Goal: Transaction & Acquisition: Purchase product/service

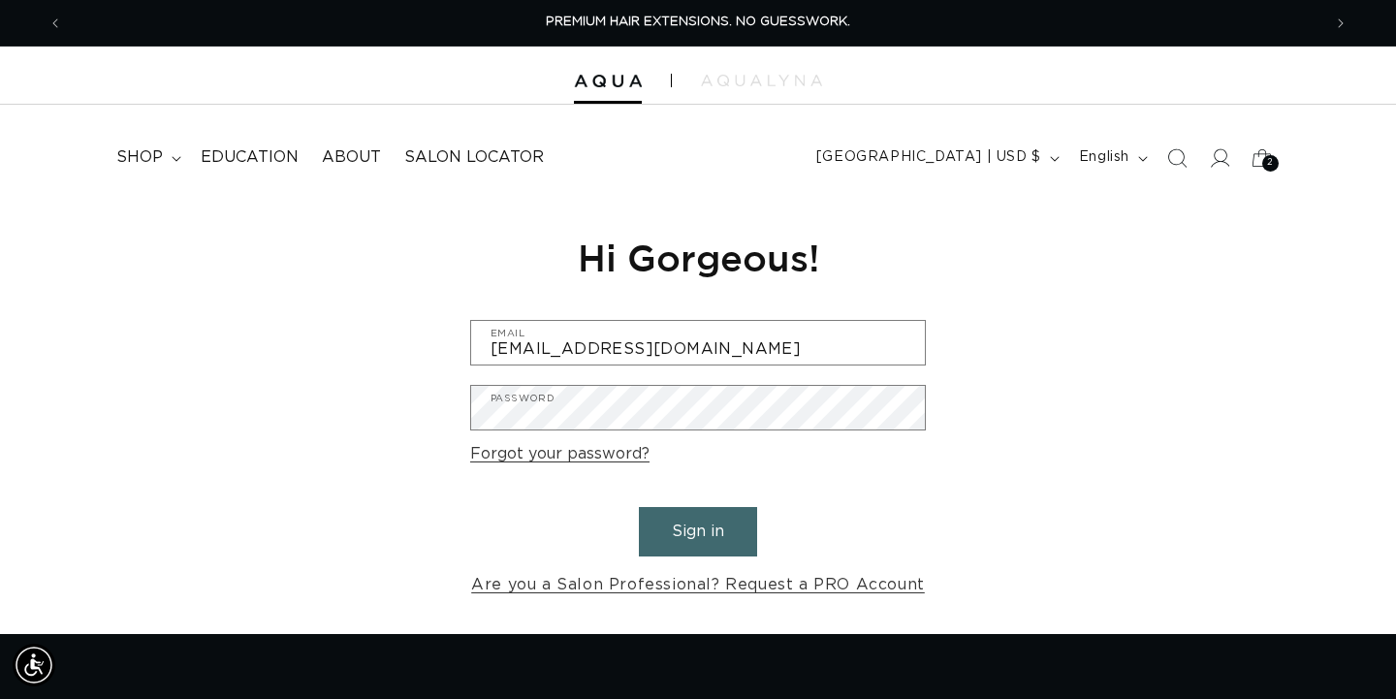
click at [717, 525] on button "Sign in" at bounding box center [698, 531] width 118 height 49
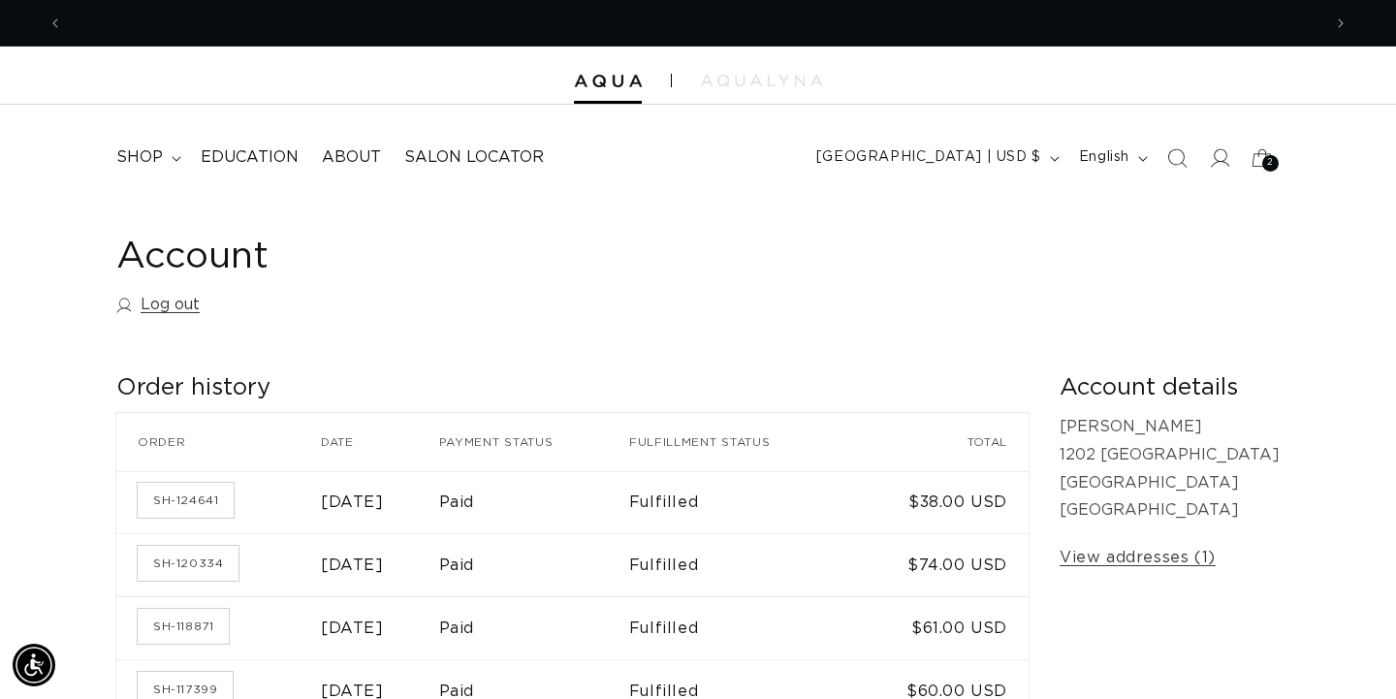
scroll to position [0, 1258]
click at [219, 494] on link "SH-124641" at bounding box center [186, 500] width 96 height 35
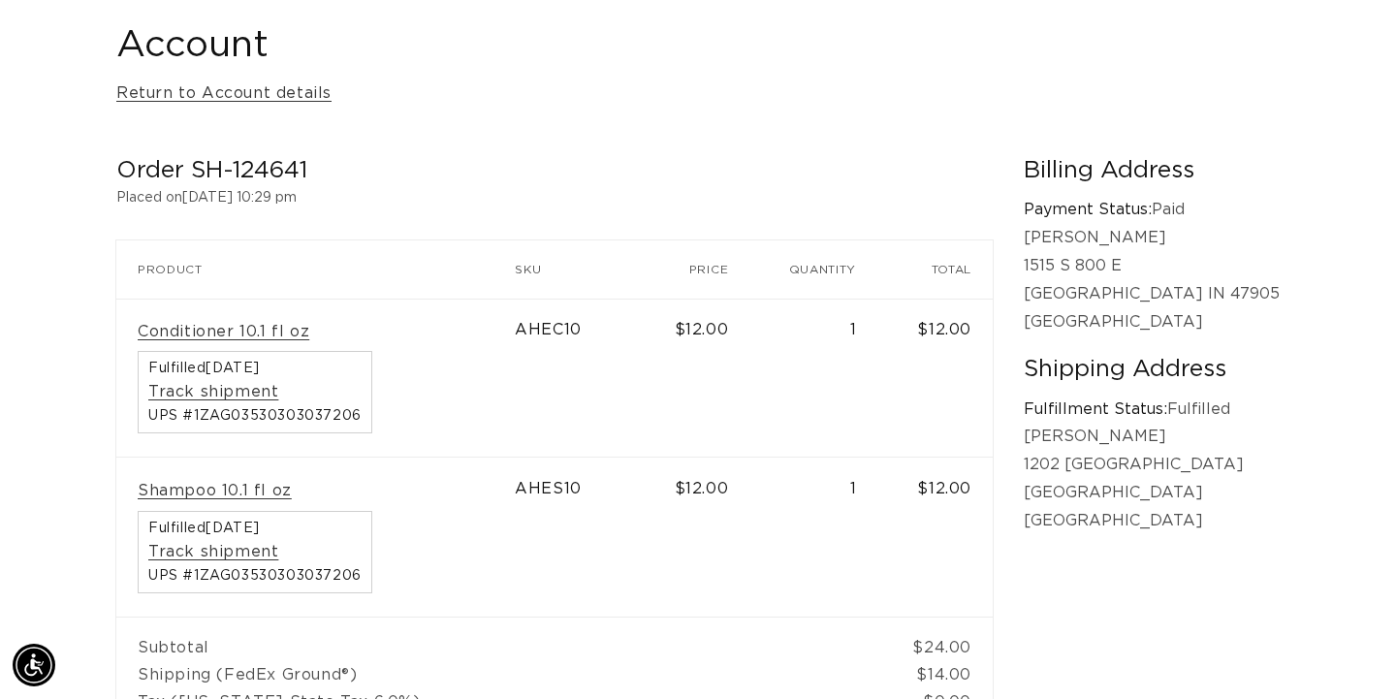
scroll to position [328, 0]
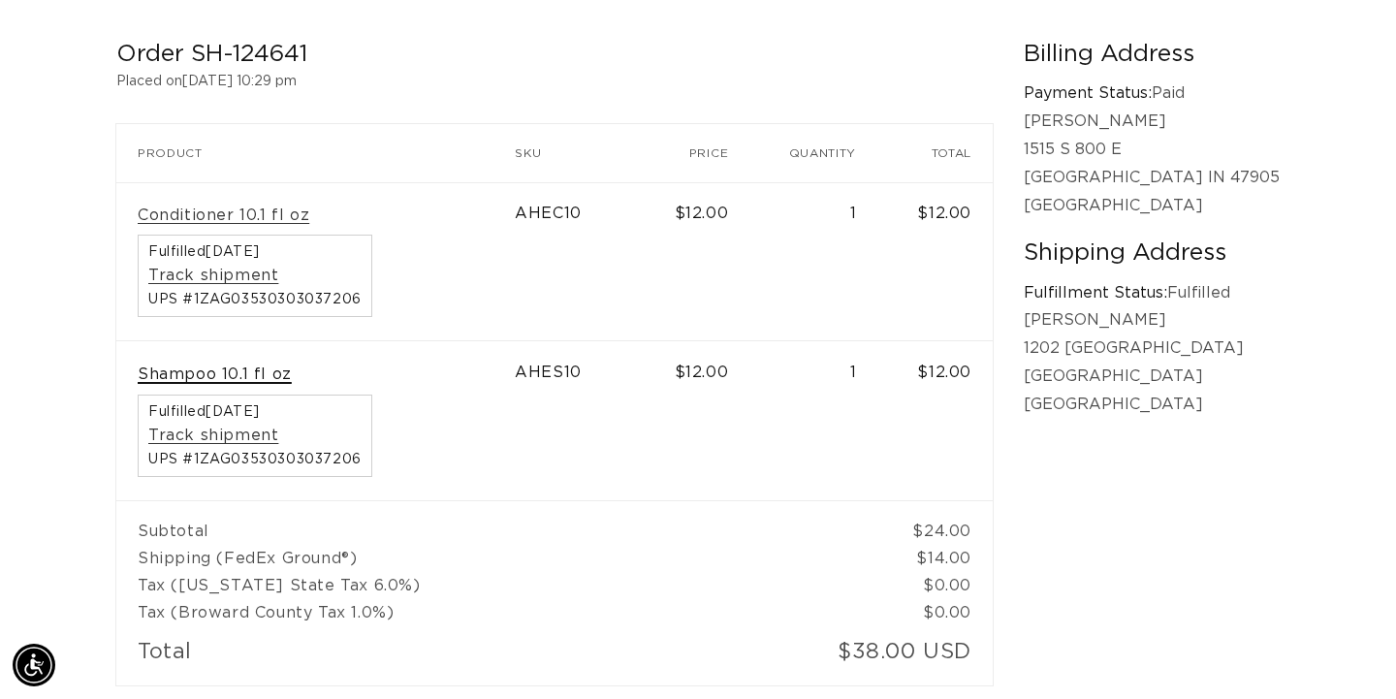
click at [216, 370] on link "Shampoo 10.1 fl oz" at bounding box center [215, 374] width 154 height 20
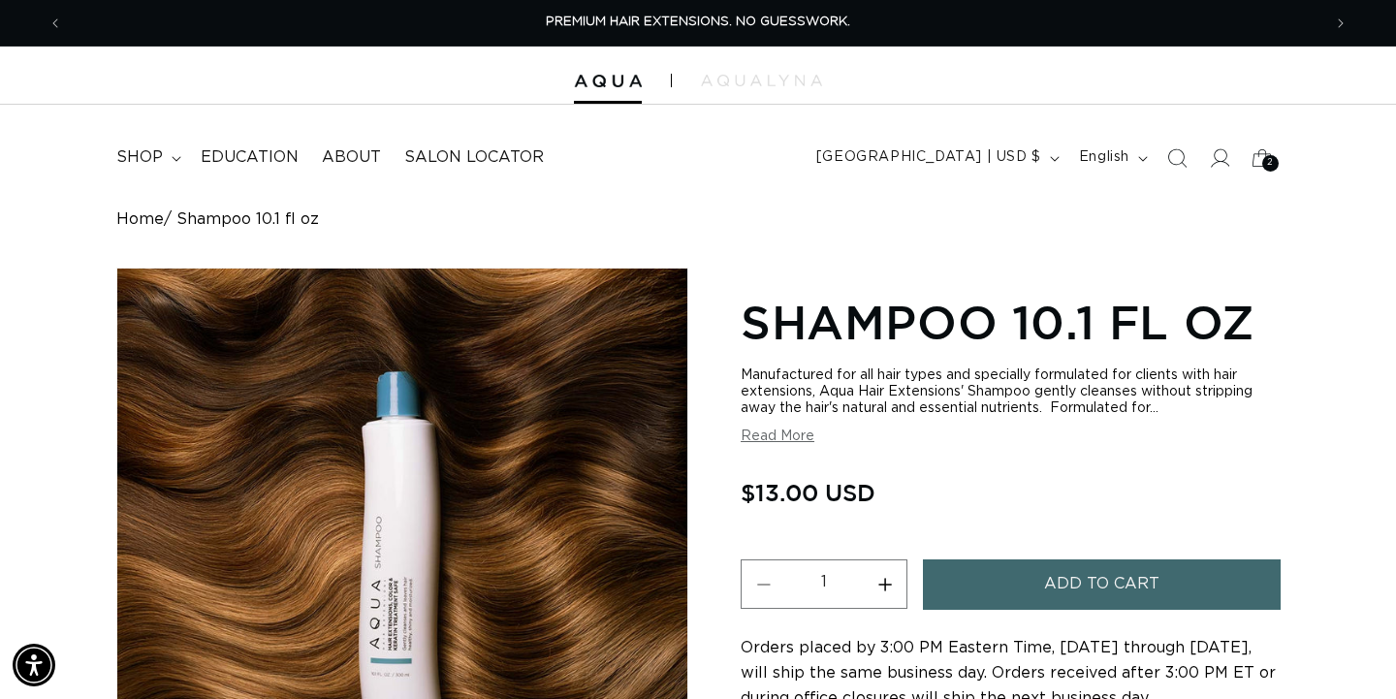
click at [1042, 571] on button "Add to cart" at bounding box center [1102, 583] width 358 height 49
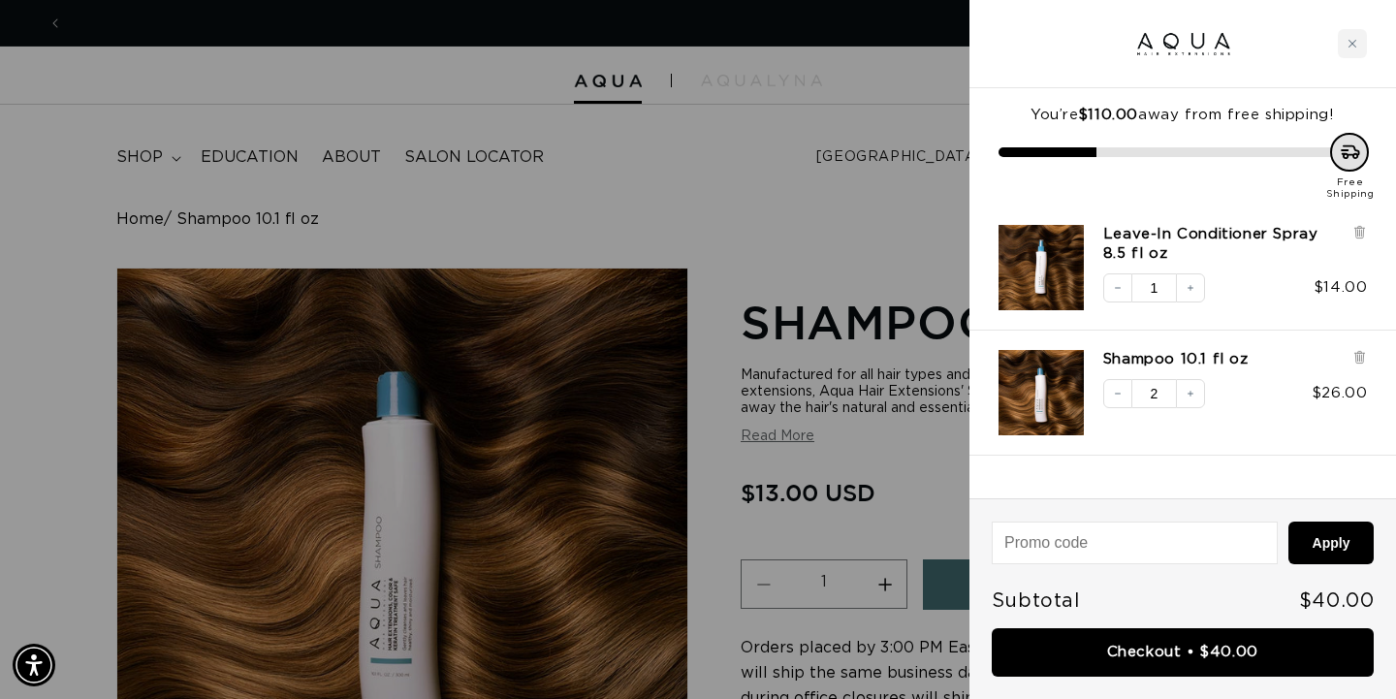
scroll to position [0, 1258]
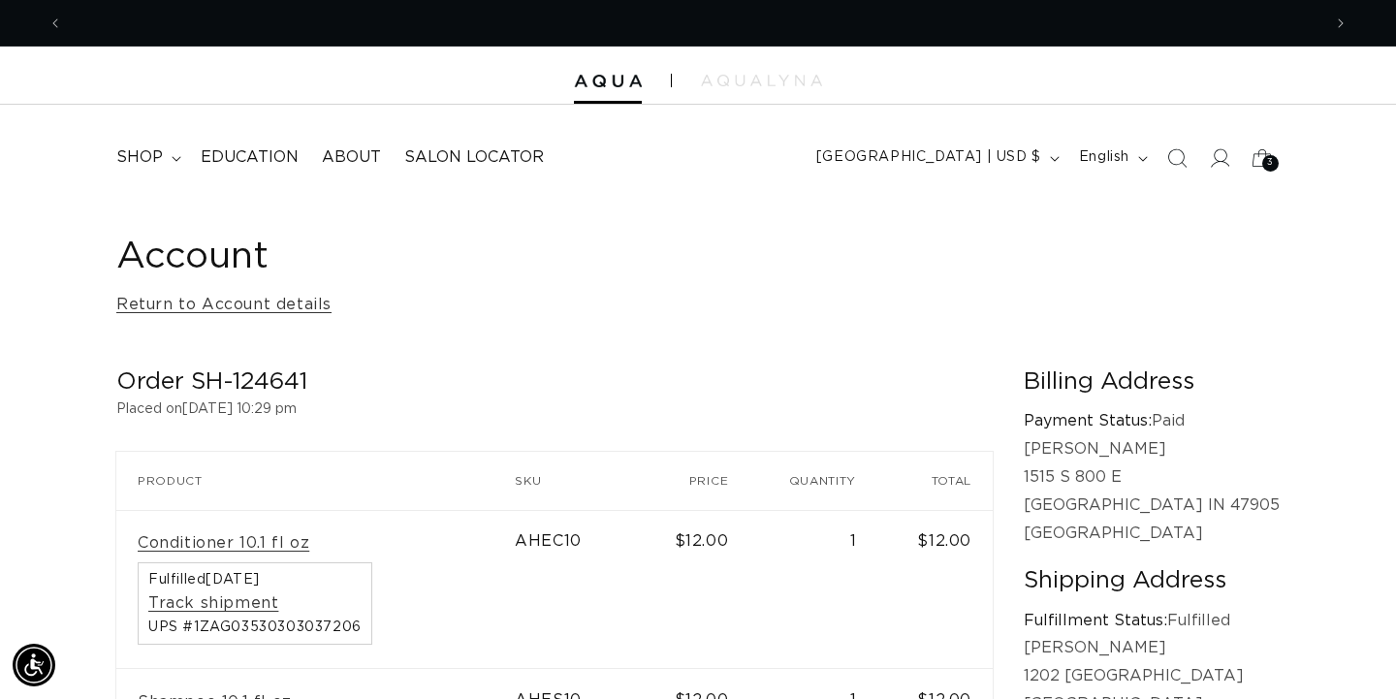
scroll to position [0, 1258]
click at [162, 158] on summary "shop" at bounding box center [147, 158] width 84 height 44
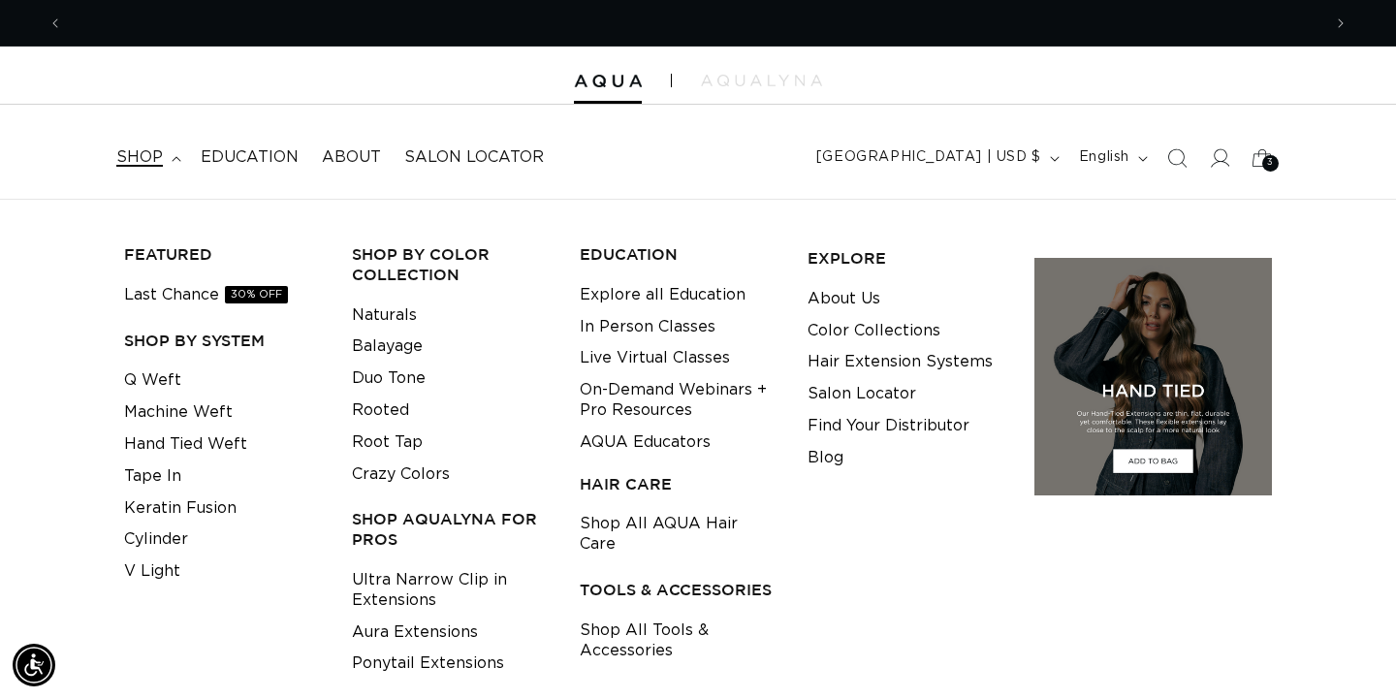
scroll to position [0, 2516]
click at [706, 524] on link "Shop All AQUA Hair Care" at bounding box center [679, 534] width 198 height 52
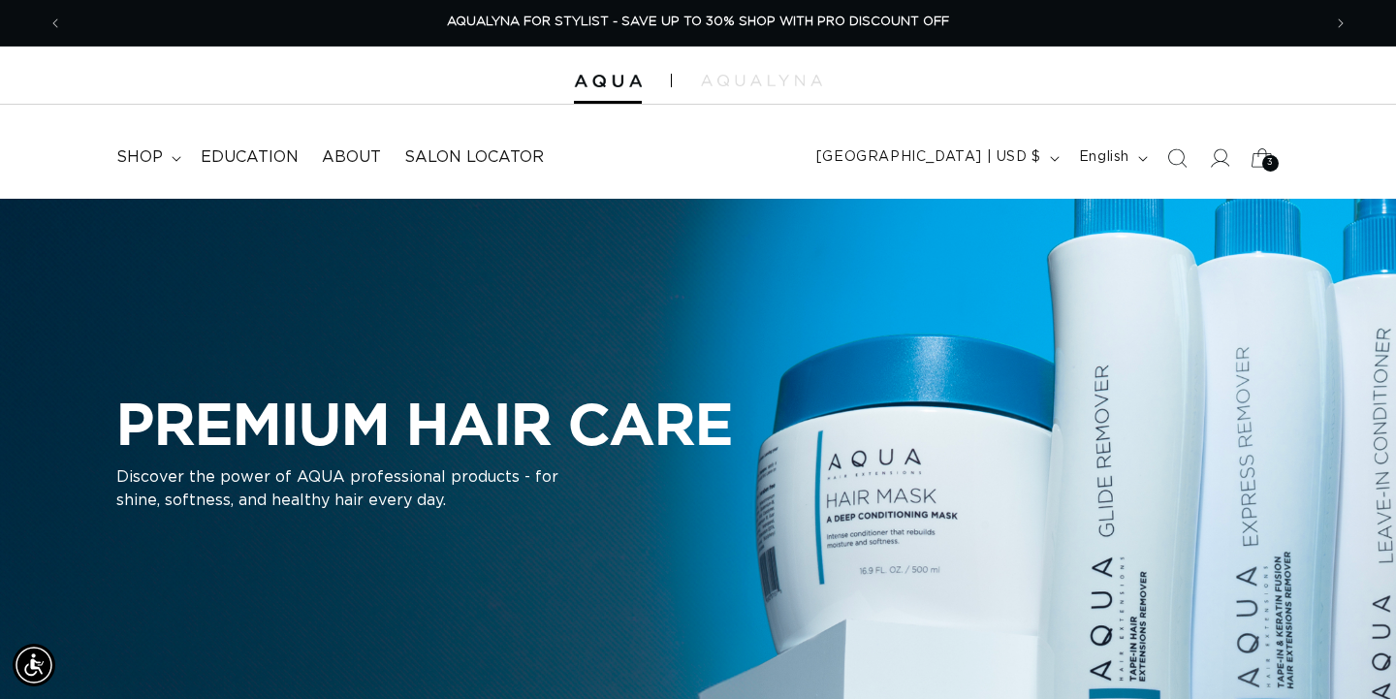
click at [1263, 156] on icon at bounding box center [1262, 158] width 46 height 46
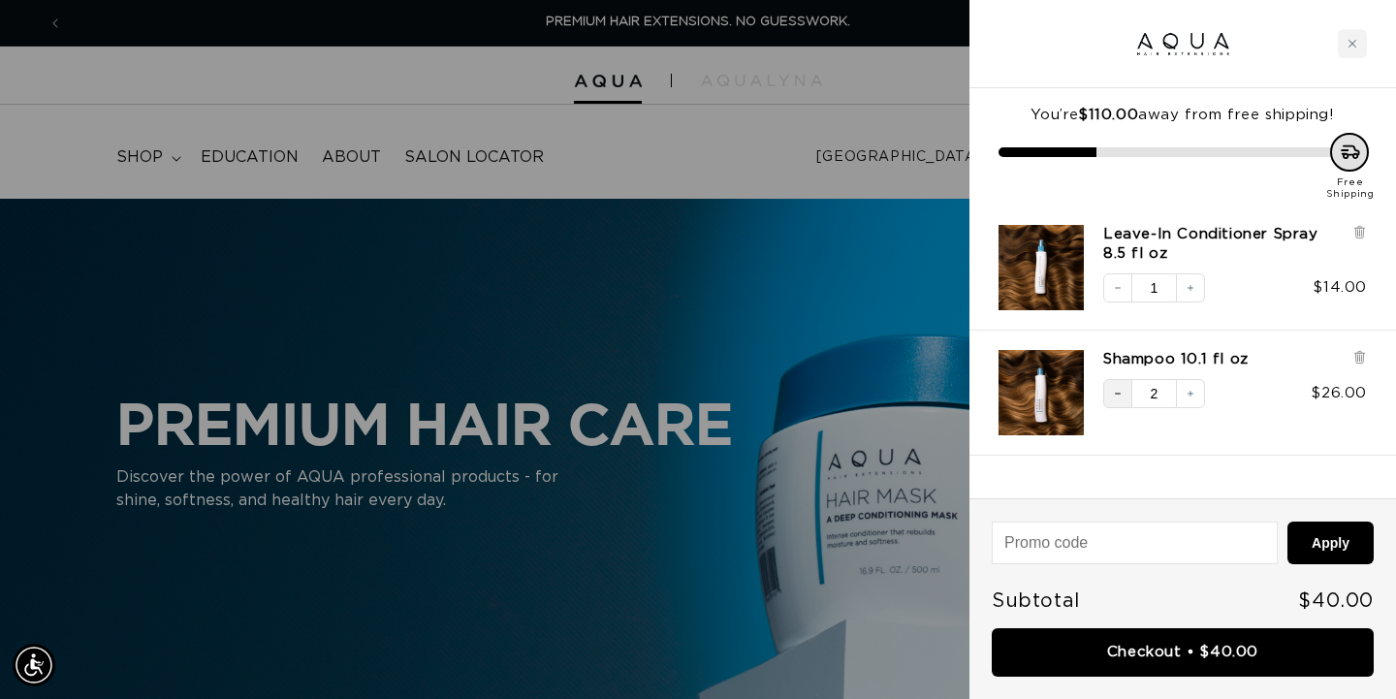
click at [1123, 394] on button "Decrease quantity" at bounding box center [1117, 393] width 29 height 29
click at [1360, 232] on icon at bounding box center [1359, 231] width 4 height 10
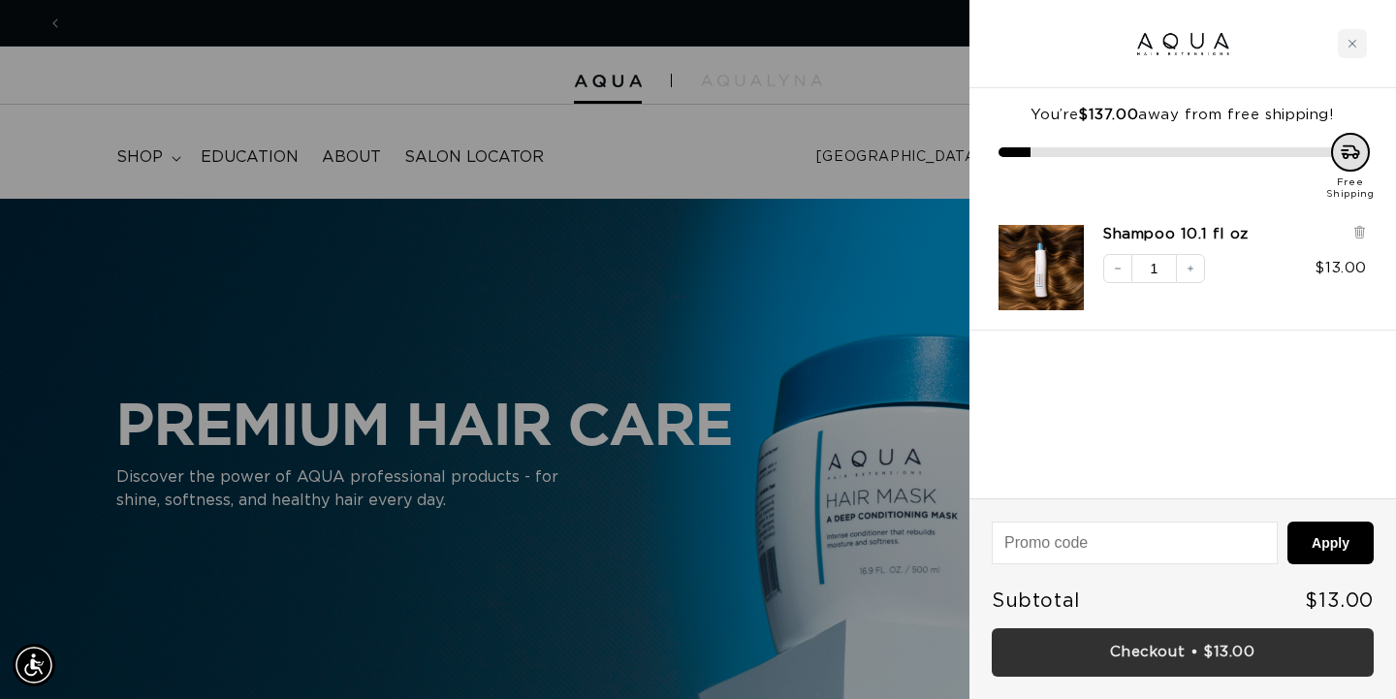
click at [1271, 648] on link "Checkout • $13.00" at bounding box center [1183, 652] width 382 height 49
